Goal: Communication & Community: Answer question/provide support

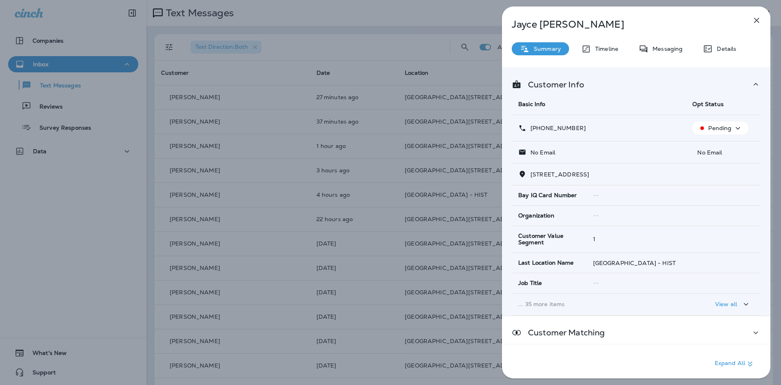
click at [288, 162] on div "[PERSON_NAME] Summary Timeline Messaging Details Customer Info Basic Info Opt S…" at bounding box center [390, 192] width 781 height 385
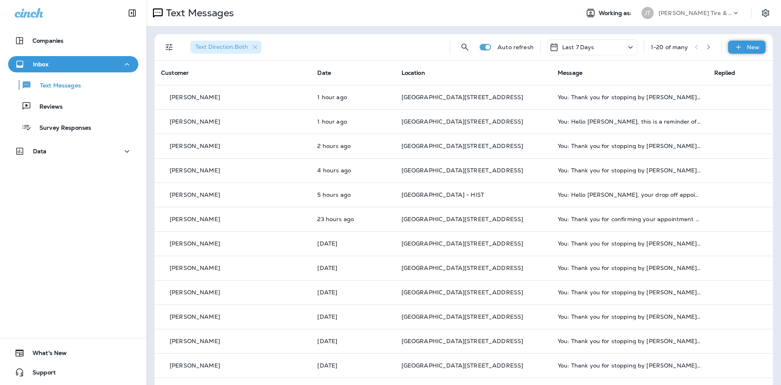
click at [736, 47] on icon at bounding box center [739, 47] width 9 height 8
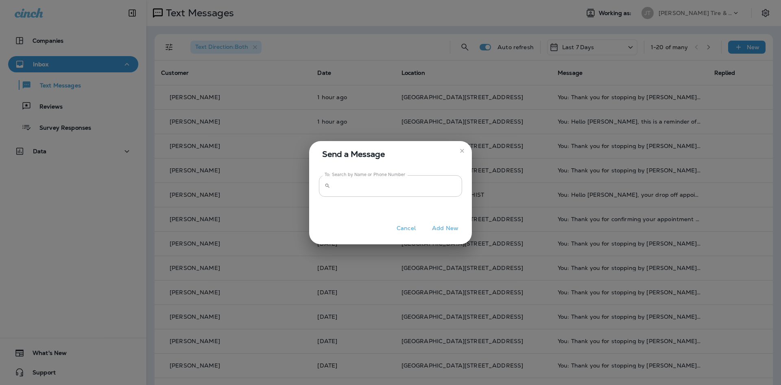
click at [388, 189] on input "To: Search by Name or Phone Number" at bounding box center [398, 186] width 129 height 22
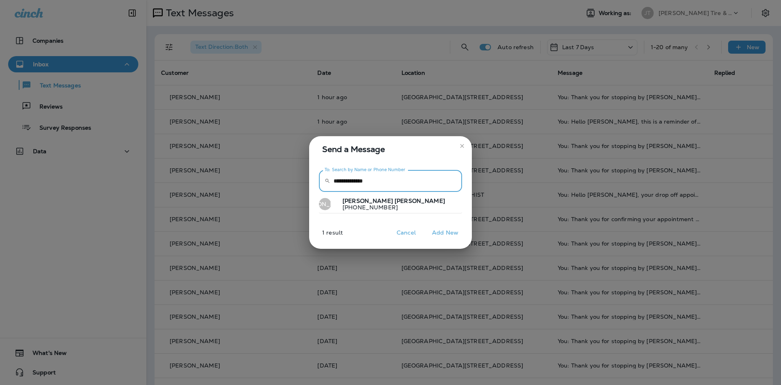
type input "**********"
click at [390, 203] on button "[PERSON_NAME] [PHONE_NUMBER]" at bounding box center [390, 204] width 143 height 19
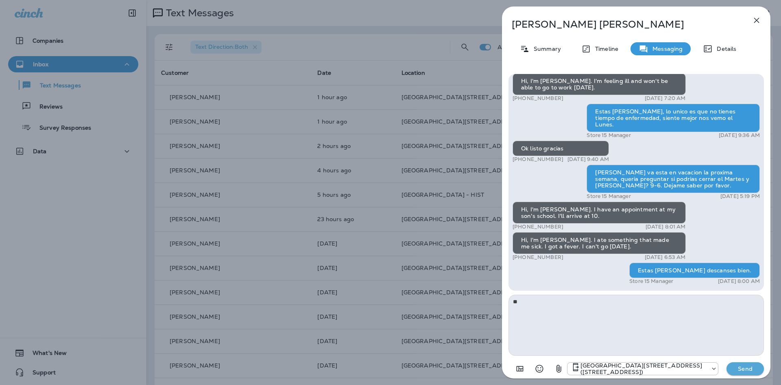
type textarea "*"
type textarea "**********"
click at [745, 372] on p "Send" at bounding box center [745, 368] width 34 height 7
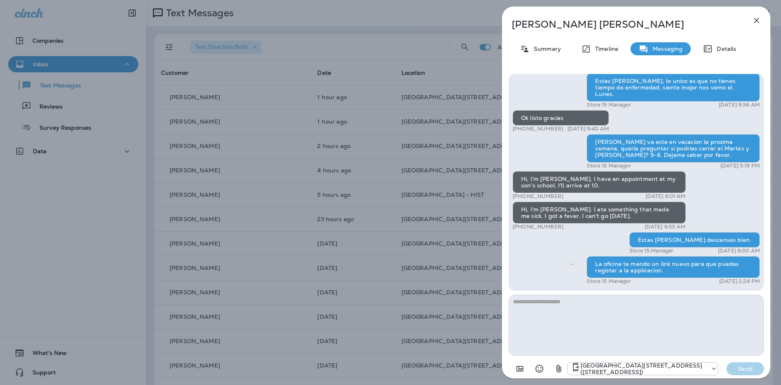
click at [757, 15] on button "button" at bounding box center [757, 20] width 16 height 16
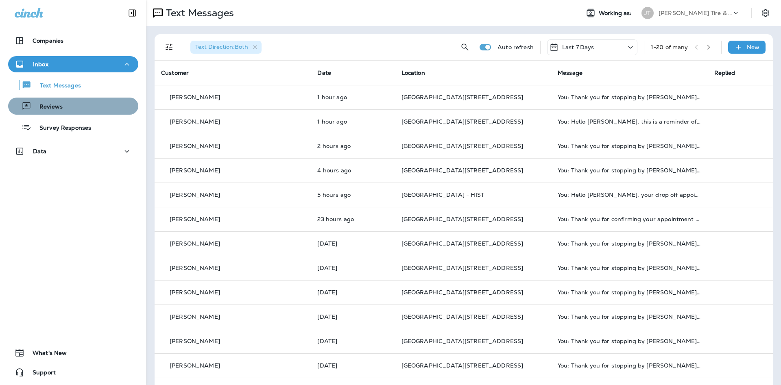
click at [117, 103] on div "Reviews" at bounding box center [73, 106] width 124 height 12
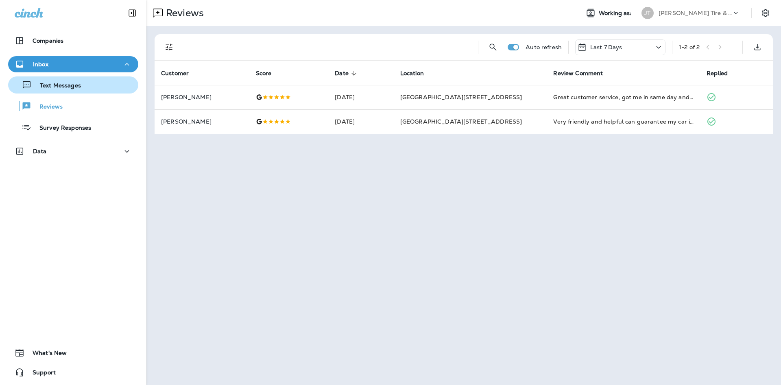
click at [41, 88] on p "Text Messages" at bounding box center [56, 86] width 49 height 8
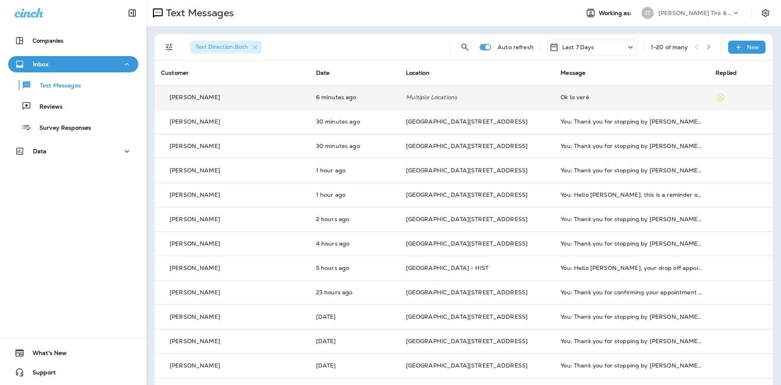
click at [561, 98] on div "Ok lo veré" at bounding box center [632, 97] width 142 height 7
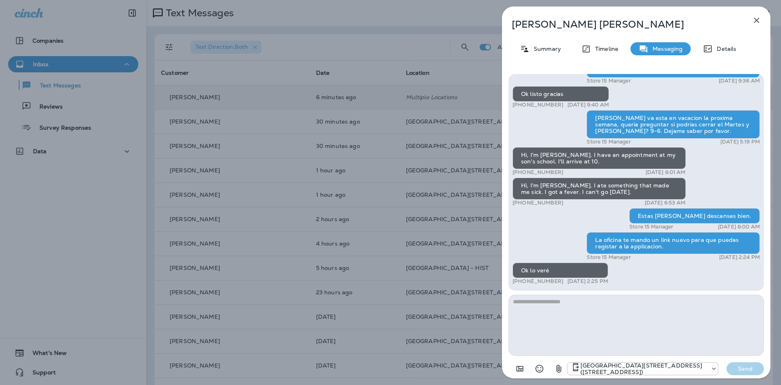
click at [756, 19] on icon "button" at bounding box center [757, 20] width 10 height 10
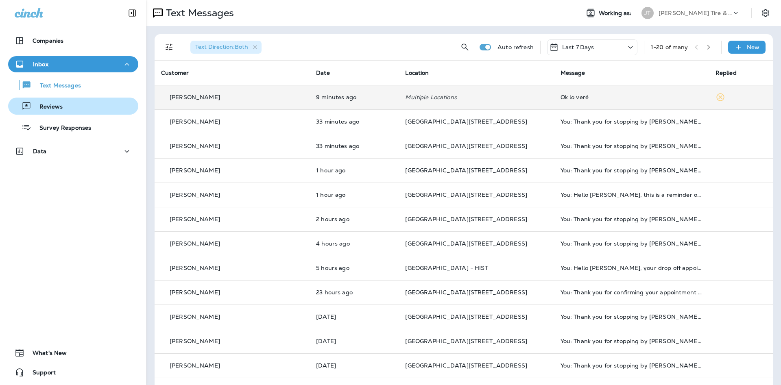
click at [124, 112] on div "Reviews" at bounding box center [73, 106] width 124 height 12
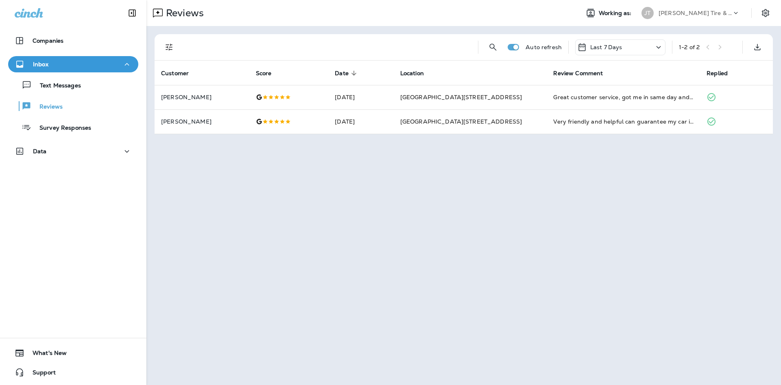
click at [194, 384] on div "Reviews Working as: [PERSON_NAME] Tire & Auto Auto refresh Last 7 Days 1 - 2 of…" at bounding box center [463, 192] width 635 height 385
click at [102, 81] on div "Text Messages" at bounding box center [73, 85] width 124 height 12
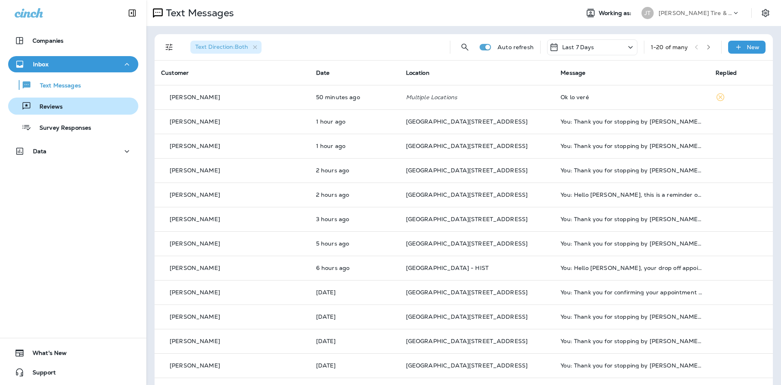
click at [108, 109] on div "Reviews" at bounding box center [73, 106] width 124 height 12
